Goal: Task Accomplishment & Management: Manage account settings

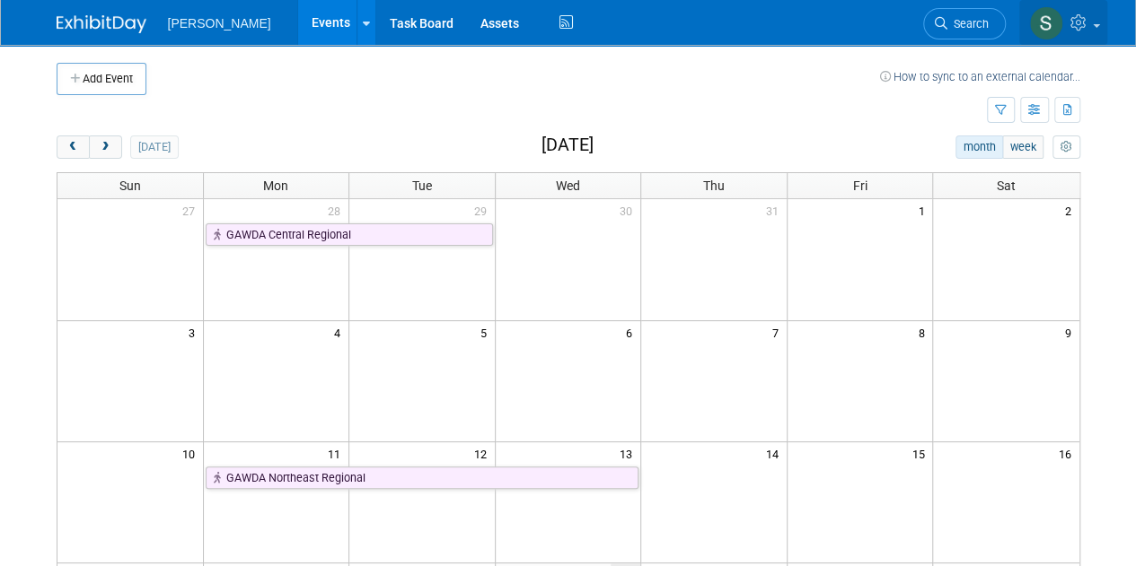
click at [1089, 26] on icon at bounding box center [1080, 22] width 21 height 16
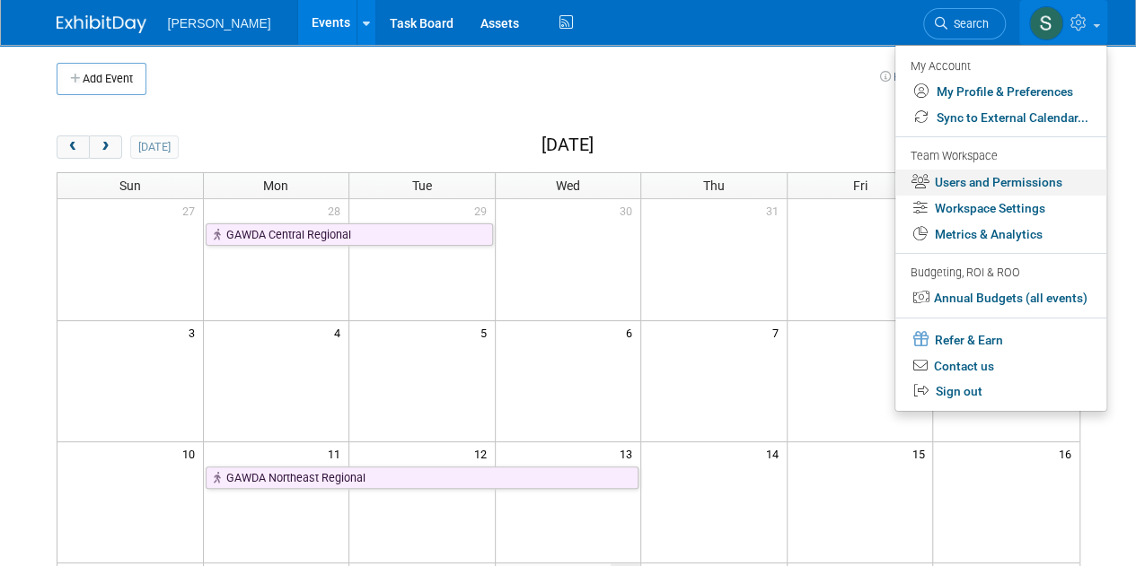
click at [979, 186] on link "Users and Permissions" at bounding box center [1000, 183] width 211 height 26
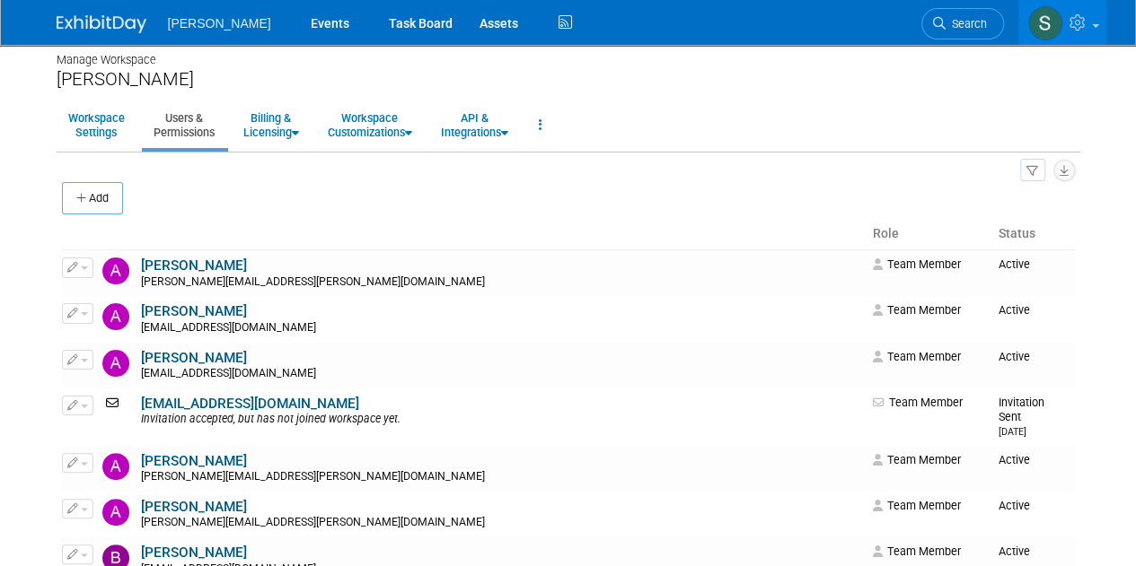
scroll to position [22, 0]
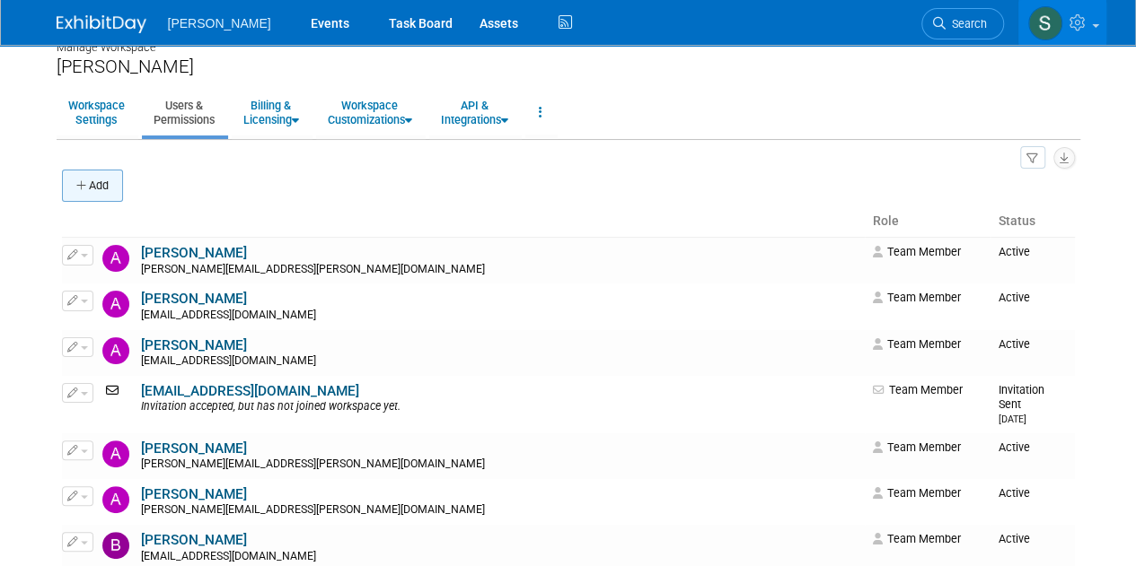
click at [97, 180] on button "Add" at bounding box center [92, 186] width 61 height 32
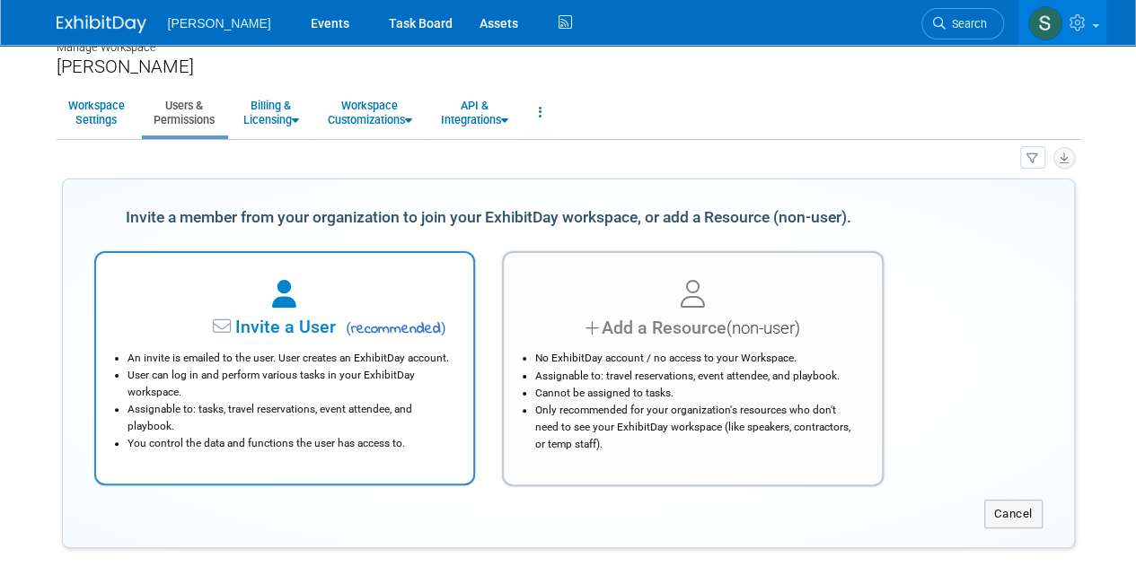
click at [296, 317] on span "Invite a User" at bounding box center [229, 327] width 213 height 21
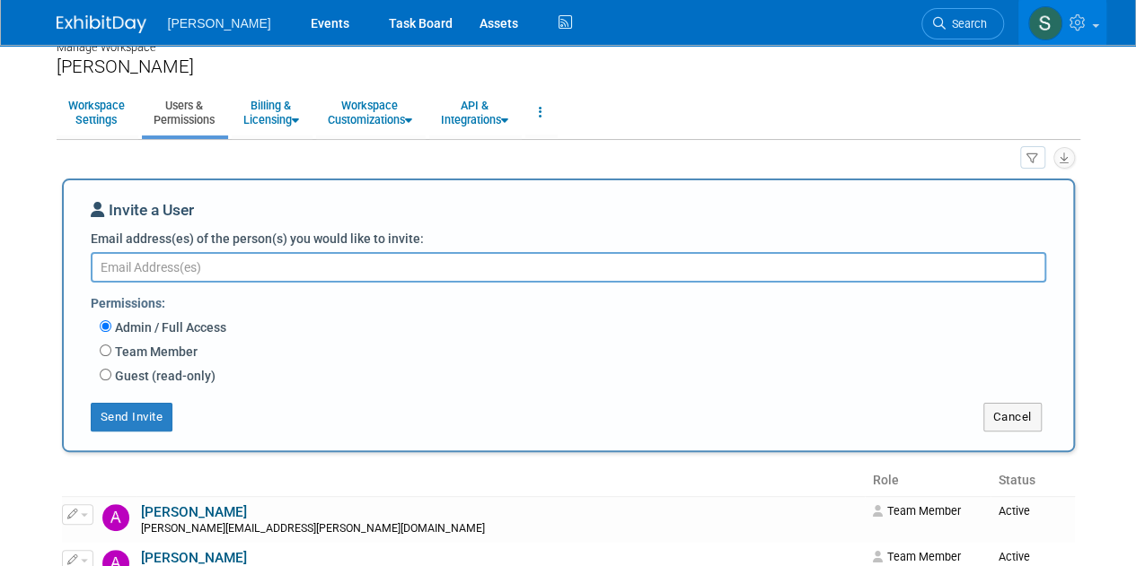
paste textarea "Charles.Farber@NikkisoCEIG.com"
type textarea "Charles.Farber@NikkisoCEIG.com"
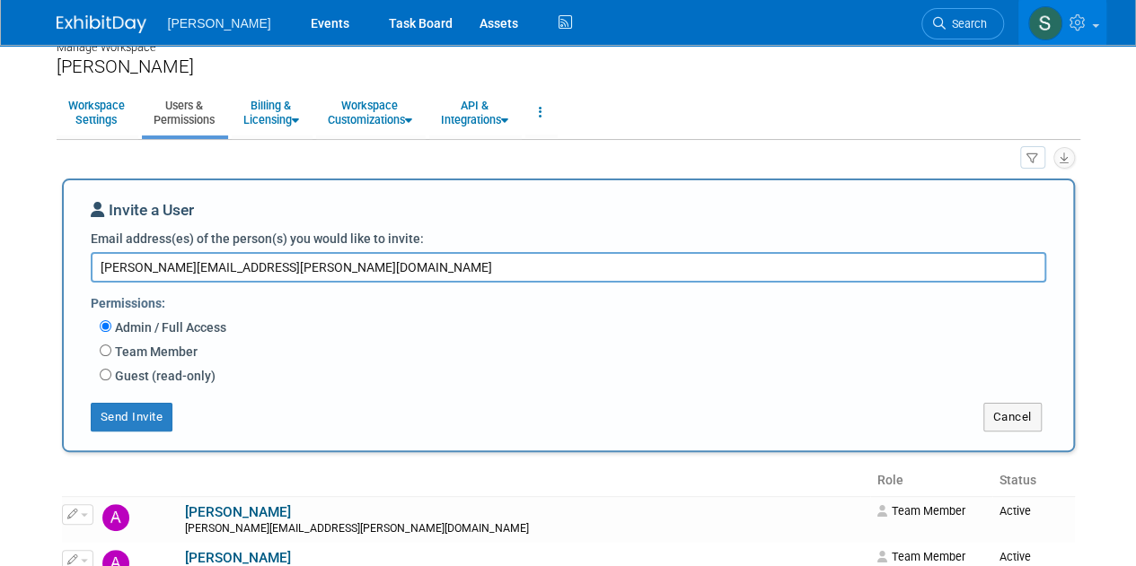
click at [135, 351] on label "Team Member" at bounding box center [154, 352] width 86 height 18
click at [111, 351] on input "Team Member" at bounding box center [106, 351] width 12 height 12
radio input "true"
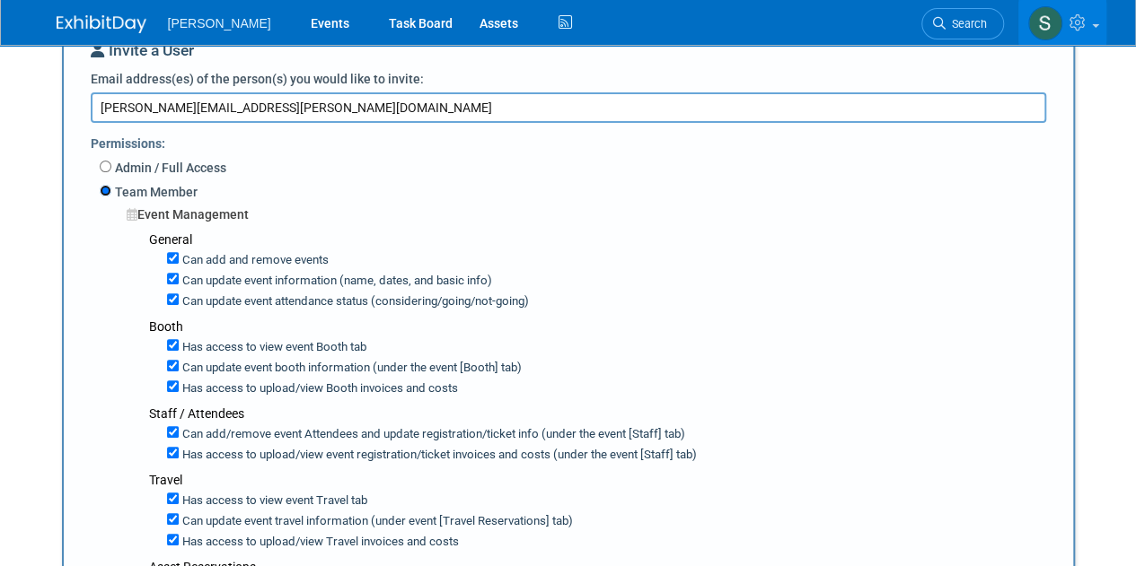
scroll to position [185, 0]
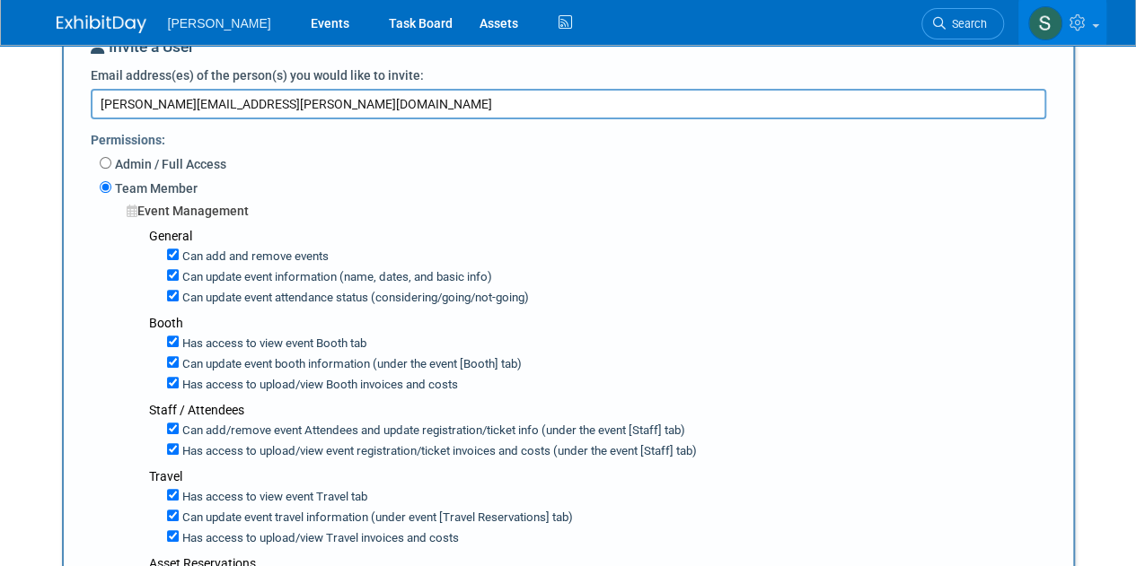
click at [275, 261] on label "Can add and remove events" at bounding box center [254, 257] width 150 height 17
click at [179, 260] on input "Can add and remove events" at bounding box center [173, 255] width 12 height 12
checkbox input "false"
click at [327, 293] on label "Can update event attendance status (considering/going/not-going)" at bounding box center [354, 298] width 350 height 17
click at [179, 293] on input "Can update event attendance status (considering/going/not-going)" at bounding box center [173, 296] width 12 height 12
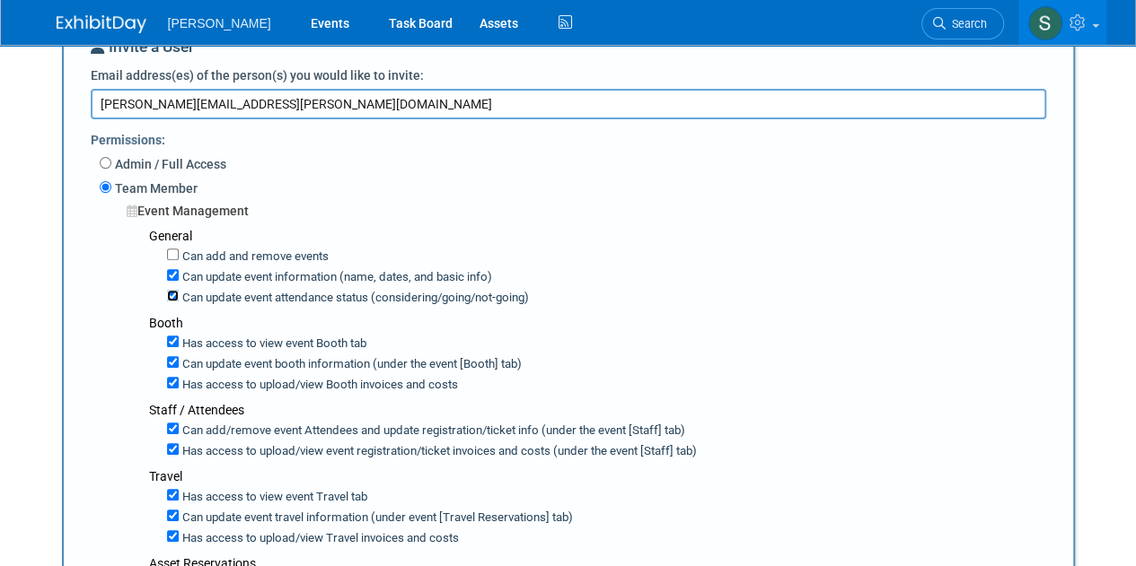
checkbox input "false"
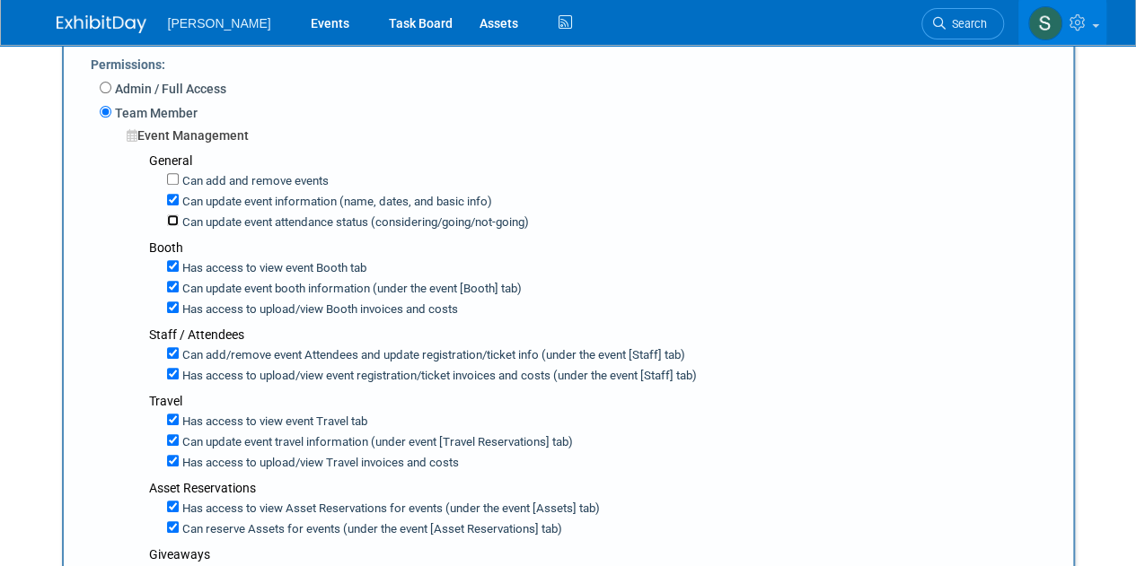
scroll to position [261, 0]
click at [296, 285] on label "Can update event booth information (under the event [Booth] tab)" at bounding box center [350, 288] width 343 height 17
click at [179, 285] on input "Can update event booth information (under the event [Booth] tab)" at bounding box center [173, 286] width 12 height 12
checkbox input "false"
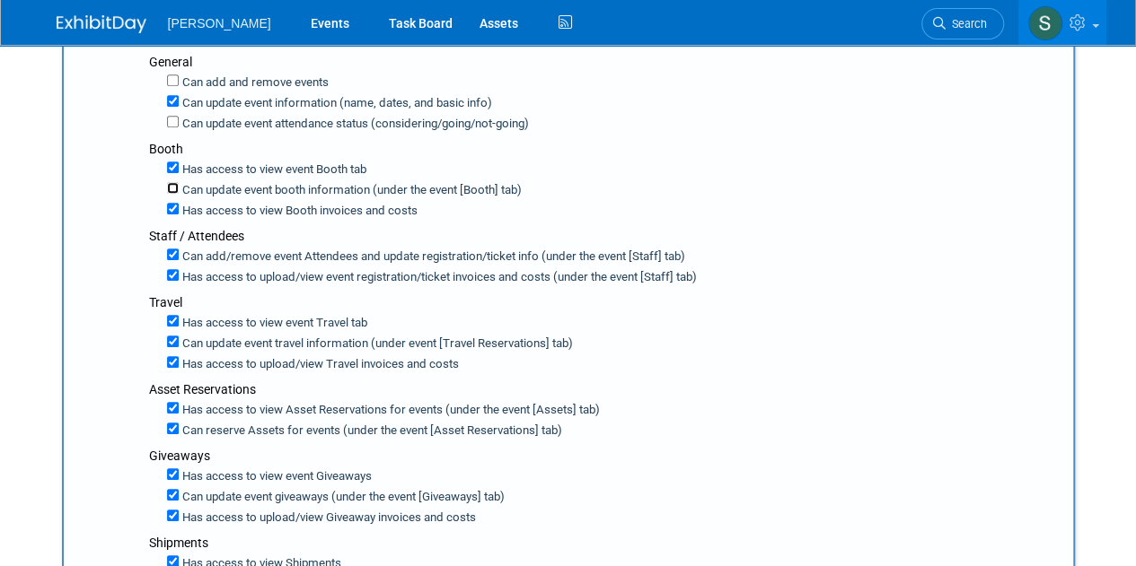
scroll to position [376, 0]
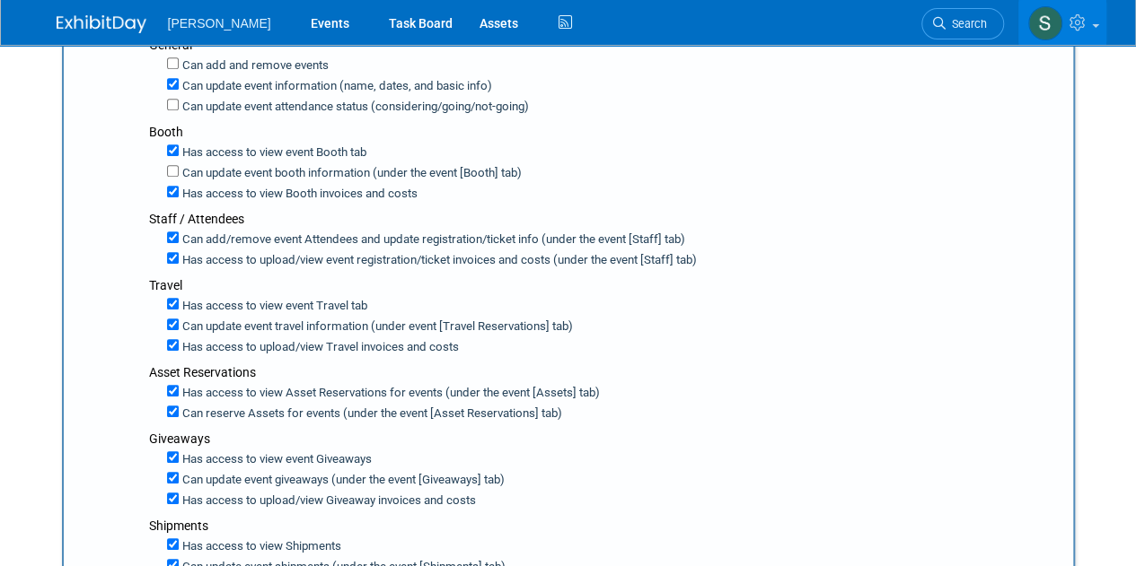
click at [280, 196] on label "Has access to view Booth invoices and costs" at bounding box center [298, 194] width 239 height 17
click at [179, 196] on input "Has access to view Booth invoices and costs" at bounding box center [173, 192] width 12 height 12
checkbox input "false"
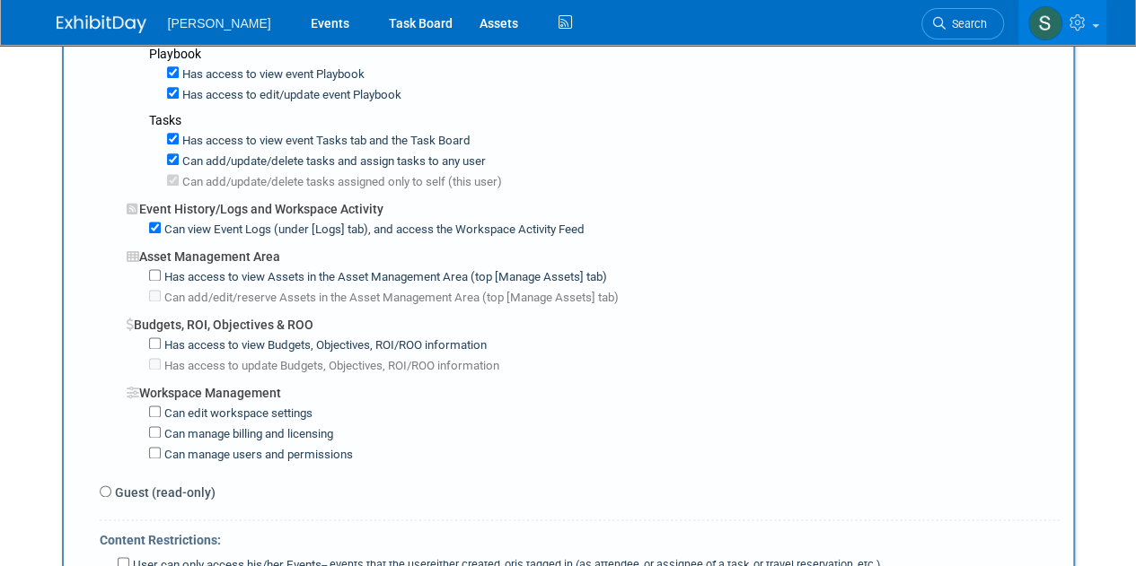
scroll to position [1146, 0]
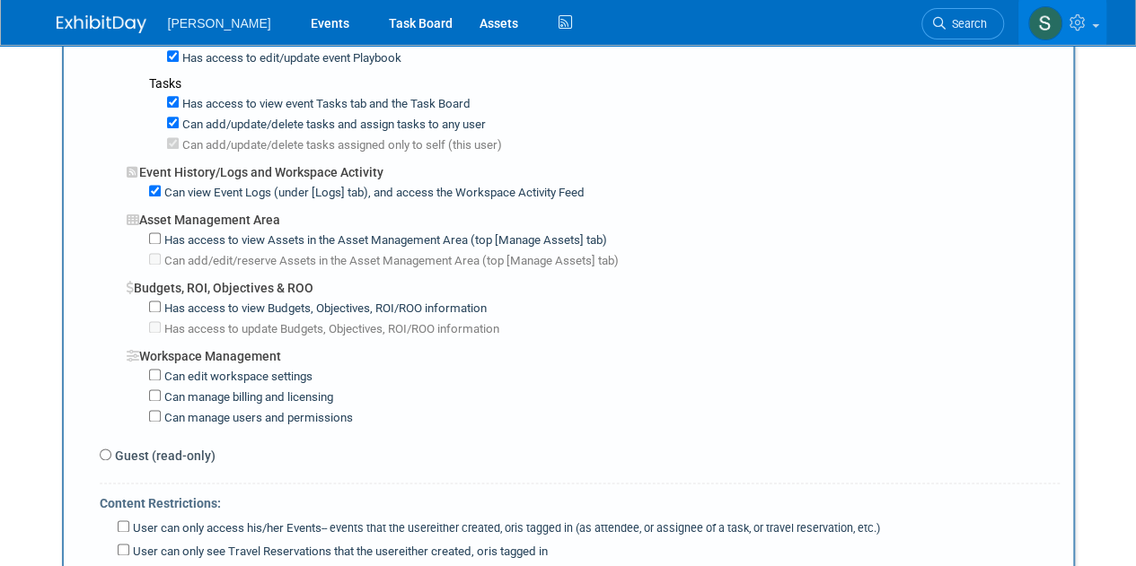
click at [333, 185] on label "Can view Event Logs (under [Logs] tab), and access the Workspace Activity Feed" at bounding box center [373, 193] width 424 height 17
click at [161, 185] on input "Can view Event Logs (under [Logs] tab), and access the Workspace Activity Feed" at bounding box center [155, 191] width 12 height 12
checkbox input "false"
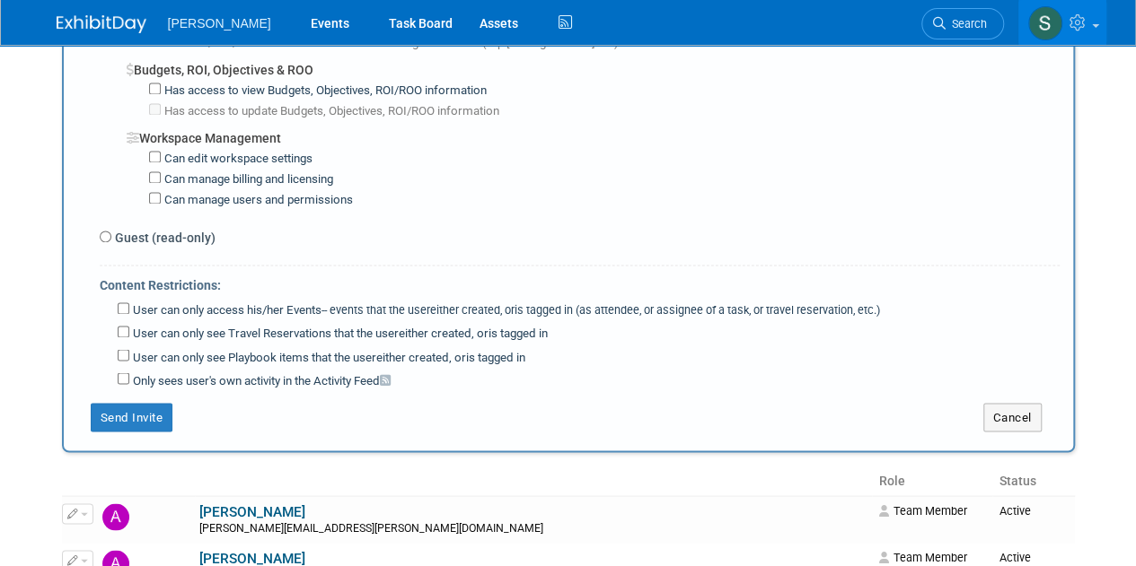
scroll to position [1365, 0]
click at [138, 402] on button "Send Invite" at bounding box center [132, 416] width 83 height 29
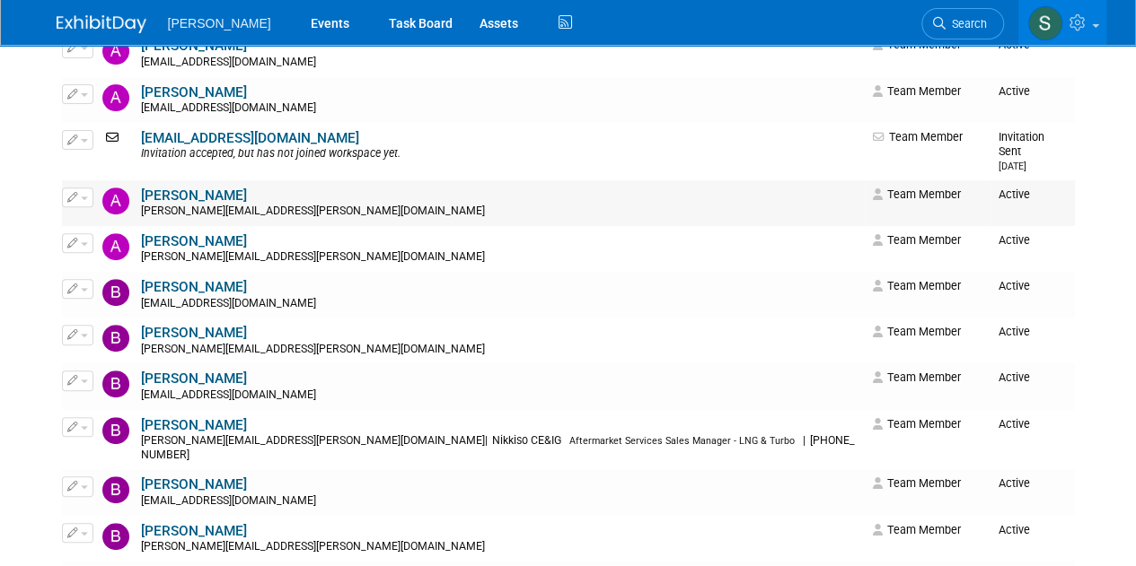
scroll to position [588, 0]
